Goal: Complete application form

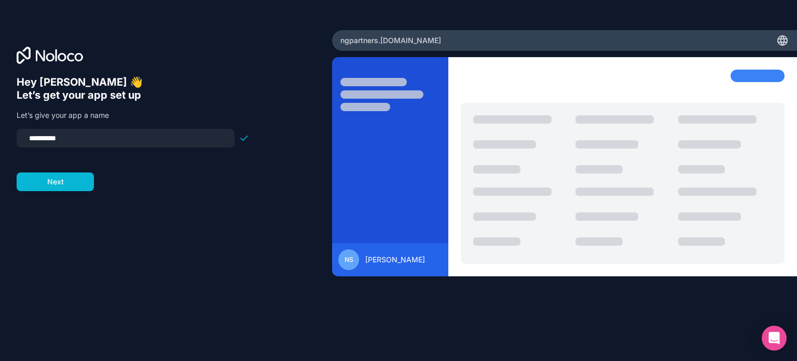
drag, startPoint x: 80, startPoint y: 137, endPoint x: 0, endPoint y: 125, distance: 80.7
click at [0, 125] on div "**********" at bounding box center [166, 180] width 332 height 301
type input "*"
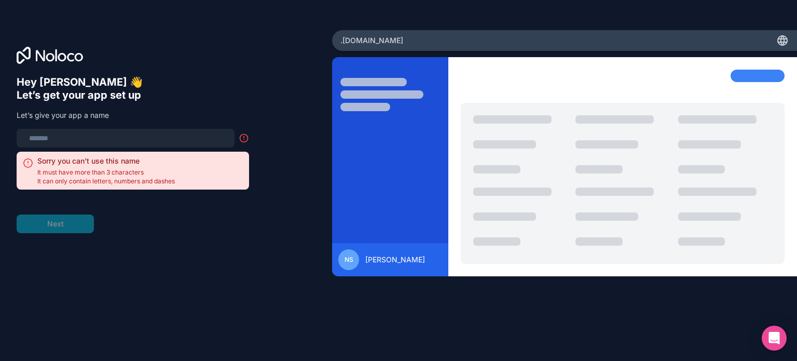
type input "*"
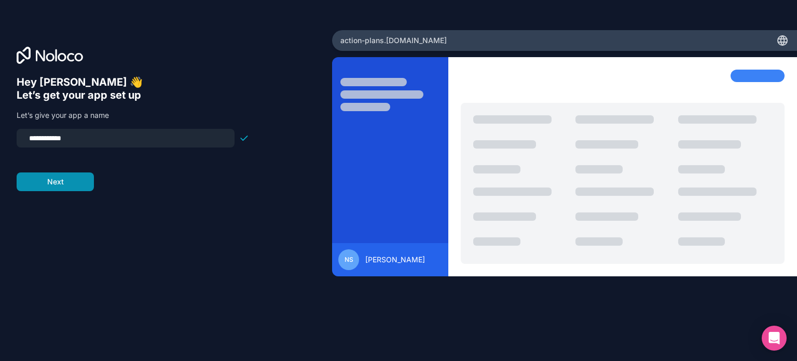
type input "**********"
click at [56, 186] on button "Next" at bounding box center [55, 181] width 77 height 19
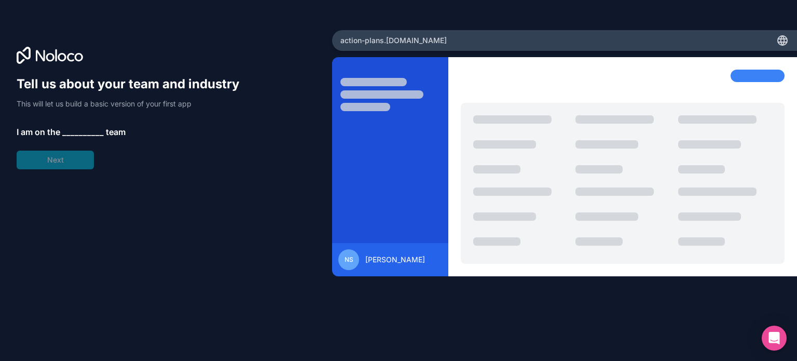
click at [79, 132] on span "__________" at bounding box center [83, 132] width 42 height 12
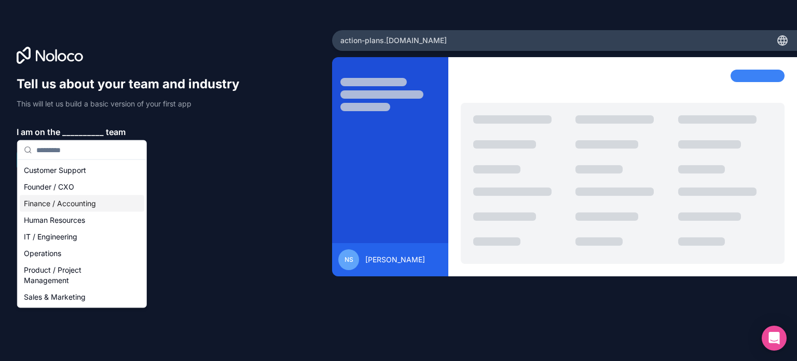
click at [59, 197] on div "Finance / Accounting" at bounding box center [82, 203] width 125 height 17
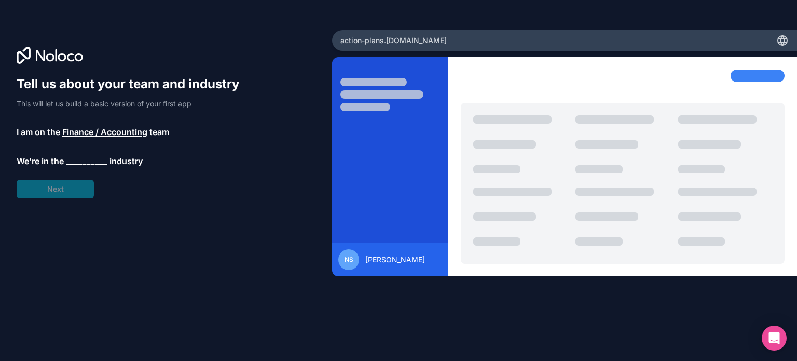
click at [76, 162] on span "__________" at bounding box center [87, 161] width 42 height 12
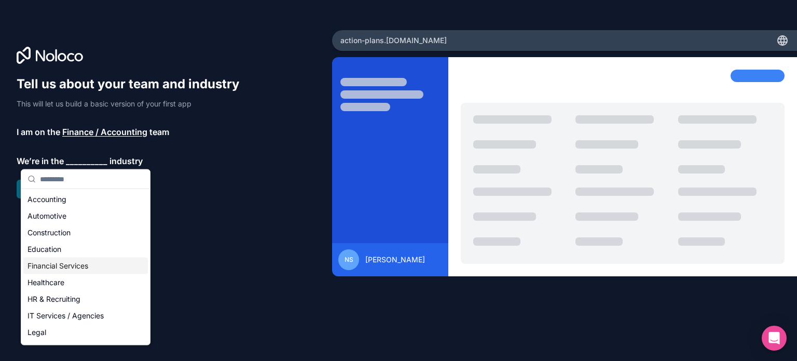
click at [61, 265] on div "Financial Services" at bounding box center [85, 265] width 125 height 17
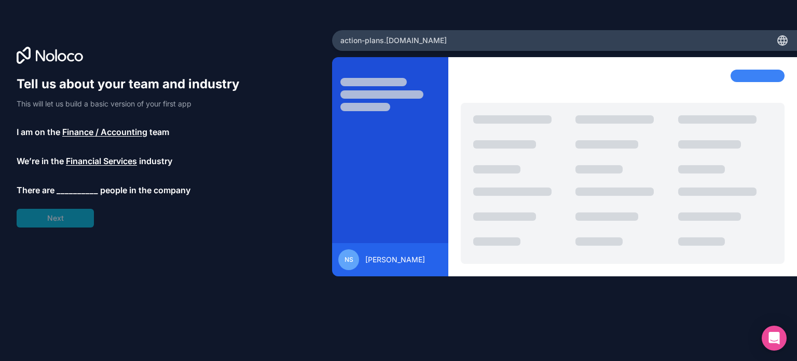
click at [77, 191] on span "__________" at bounding box center [78, 190] width 42 height 12
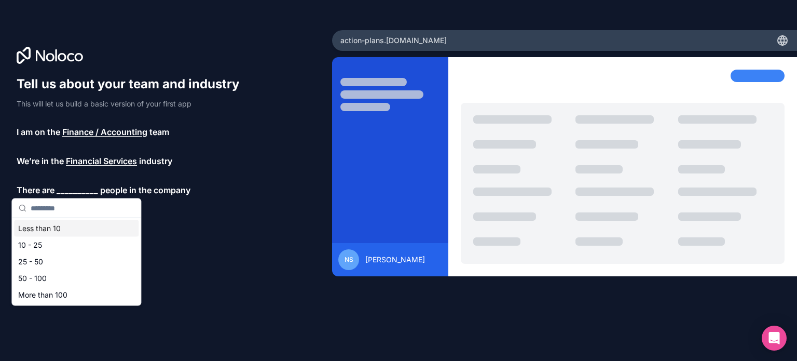
click at [63, 229] on div "Less than 10" at bounding box center [76, 228] width 125 height 17
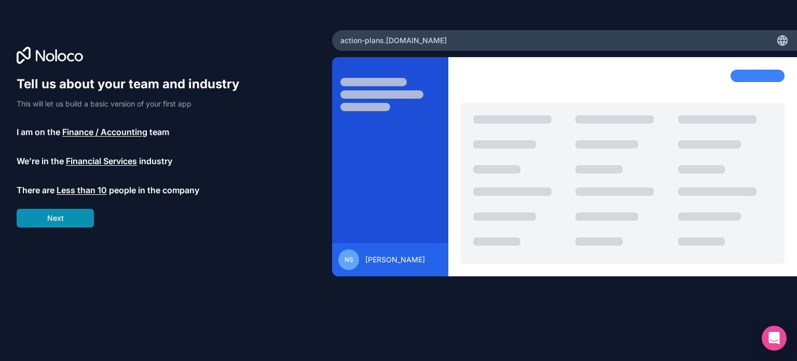
click at [58, 219] on button "Next" at bounding box center [55, 218] width 77 height 19
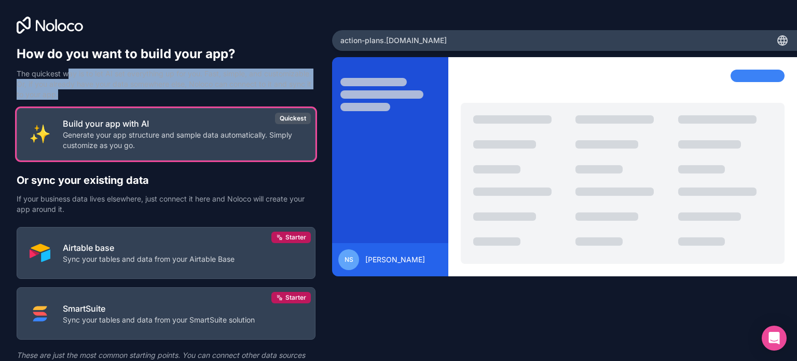
drag, startPoint x: 71, startPoint y: 73, endPoint x: 149, endPoint y: 97, distance: 82.1
click at [149, 97] on p "The quickest way is to let AI set everything up for you. Fast, simple, and cust…" at bounding box center [166, 84] width 299 height 31
click at [149, 94] on p "The quickest way is to let AI set everything up for you. Fast, simple, and cust…" at bounding box center [166, 84] width 299 height 31
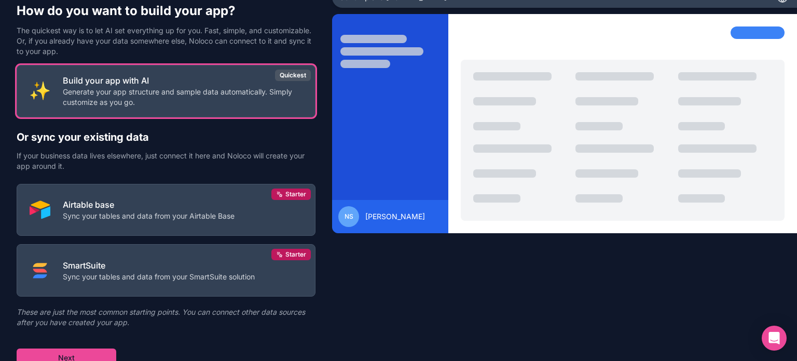
scroll to position [48, 0]
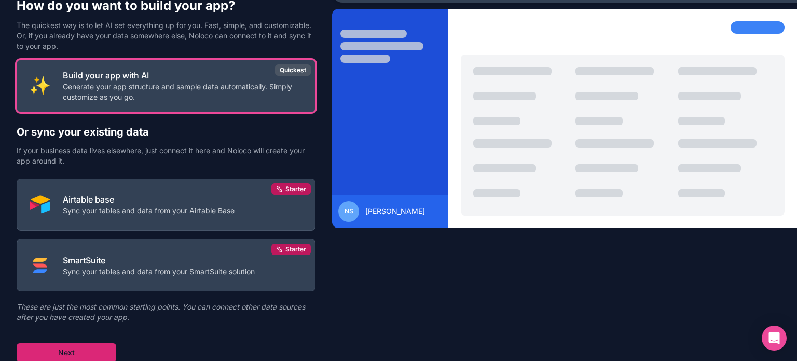
click at [80, 350] on button "Next" at bounding box center [67, 352] width 100 height 19
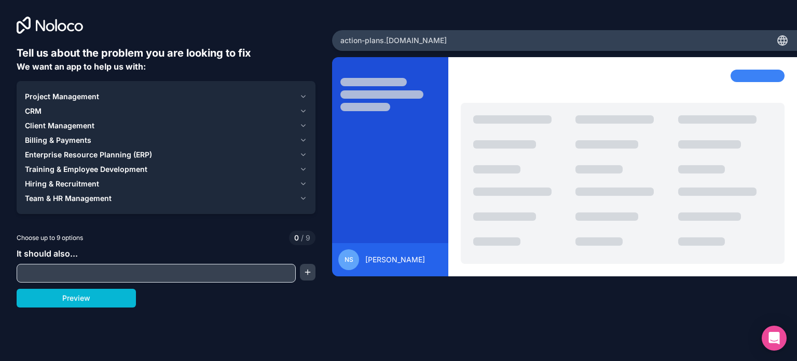
click at [101, 95] on div "Project Management" at bounding box center [160, 96] width 270 height 10
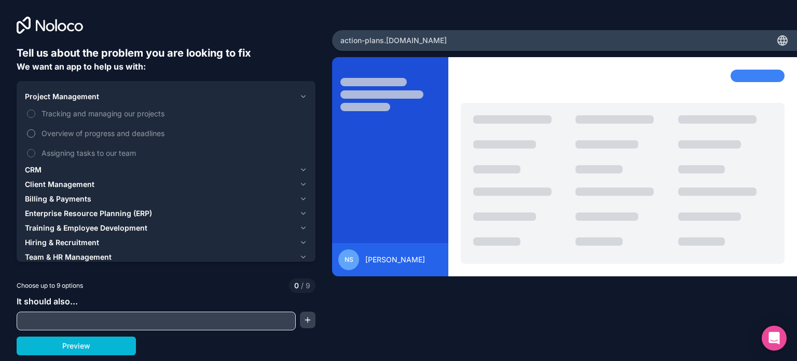
click at [25, 128] on label "Overview of progress and deadlines" at bounding box center [166, 133] width 282 height 19
click at [27, 129] on button "Overview of progress and deadlines" at bounding box center [31, 133] width 8 height 8
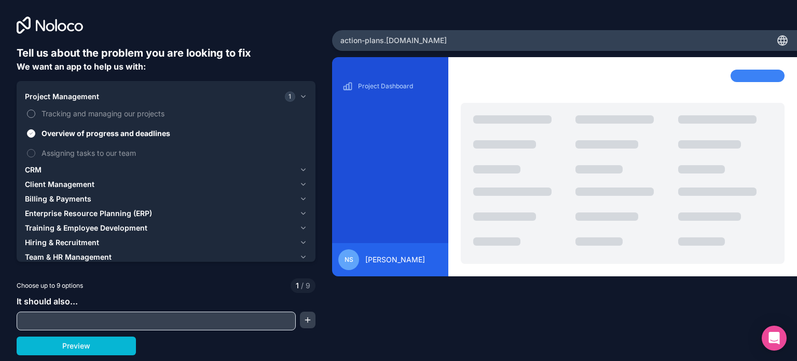
click at [34, 116] on button "Tracking and managing our projects" at bounding box center [31, 114] width 8 height 8
click at [31, 149] on button "Assigning tasks to our team" at bounding box center [31, 153] width 8 height 8
click at [100, 320] on input "text" at bounding box center [156, 321] width 274 height 15
click at [299, 320] on div at bounding box center [166, 320] width 299 height 19
click at [302, 319] on button "button" at bounding box center [308, 319] width 16 height 17
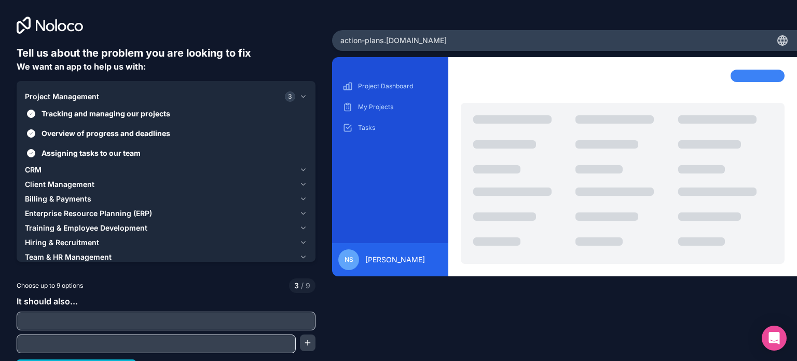
click at [129, 316] on input "text" at bounding box center [166, 321] width 294 height 15
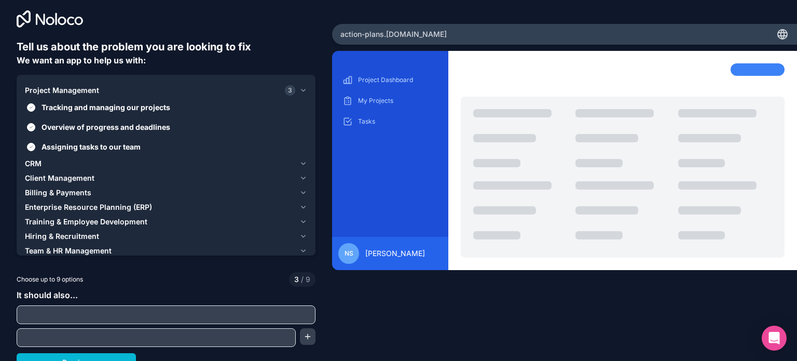
scroll to position [17, 0]
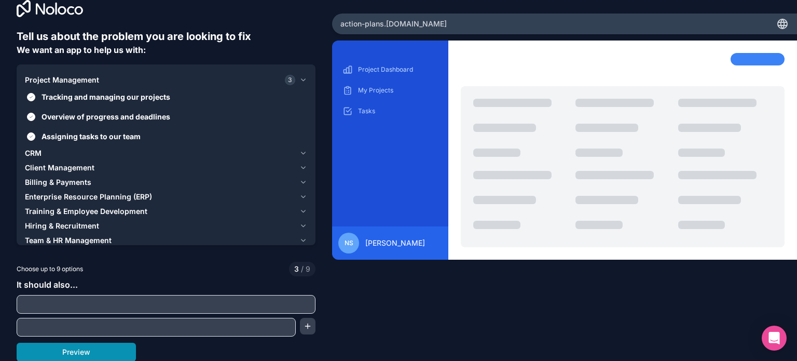
click at [73, 352] on button "Preview" at bounding box center [76, 352] width 119 height 19
